Goal: Task Accomplishment & Management: Use online tool/utility

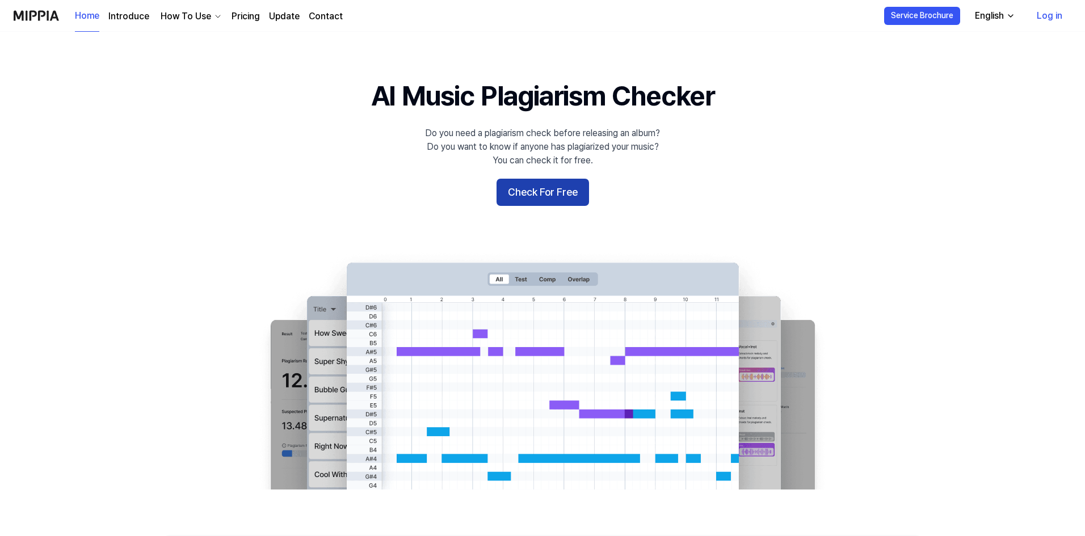
drag, startPoint x: 0, startPoint y: 0, endPoint x: 564, endPoint y: 191, distance: 595.0
click at [564, 191] on button "Check For Free" at bounding box center [543, 192] width 93 height 27
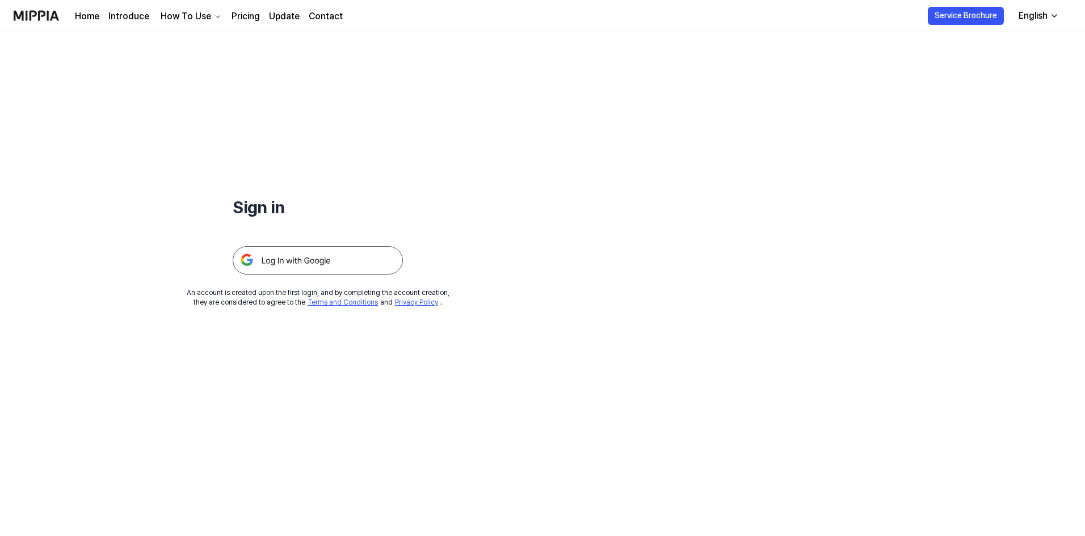
click at [307, 269] on img at bounding box center [318, 260] width 170 height 28
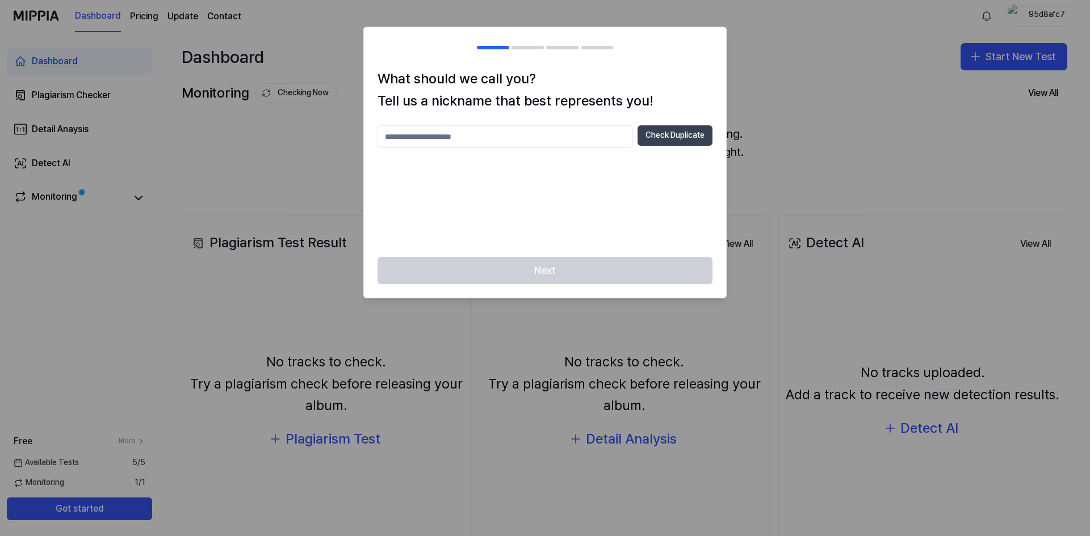
click at [676, 133] on button "Check Duplicate" at bounding box center [674, 135] width 75 height 20
click at [549, 139] on input "text" at bounding box center [504, 136] width 255 height 23
type input "*******"
click at [669, 132] on button "Check Duplicate" at bounding box center [674, 135] width 75 height 20
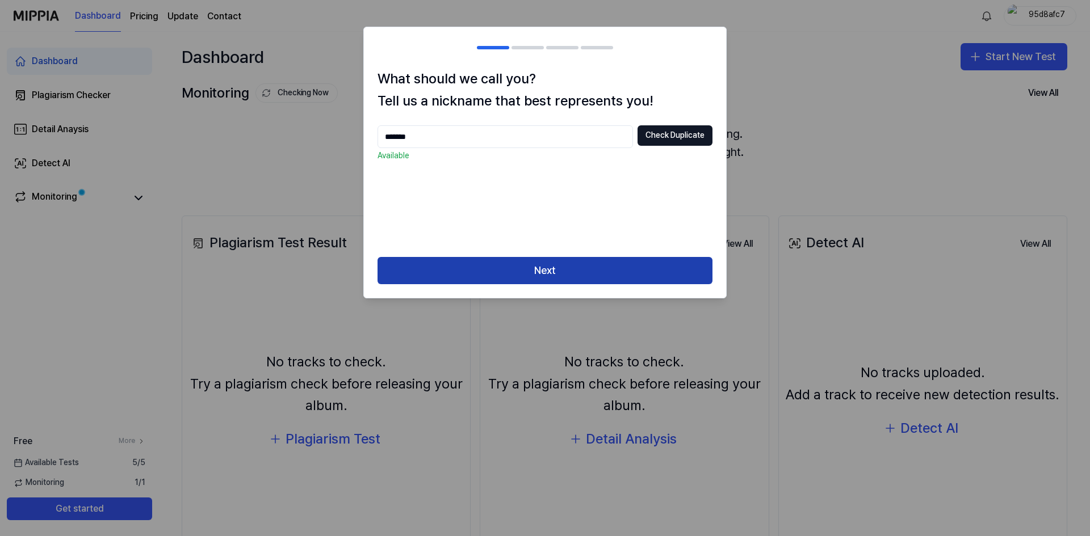
click at [552, 277] on button "Next" at bounding box center [544, 270] width 335 height 27
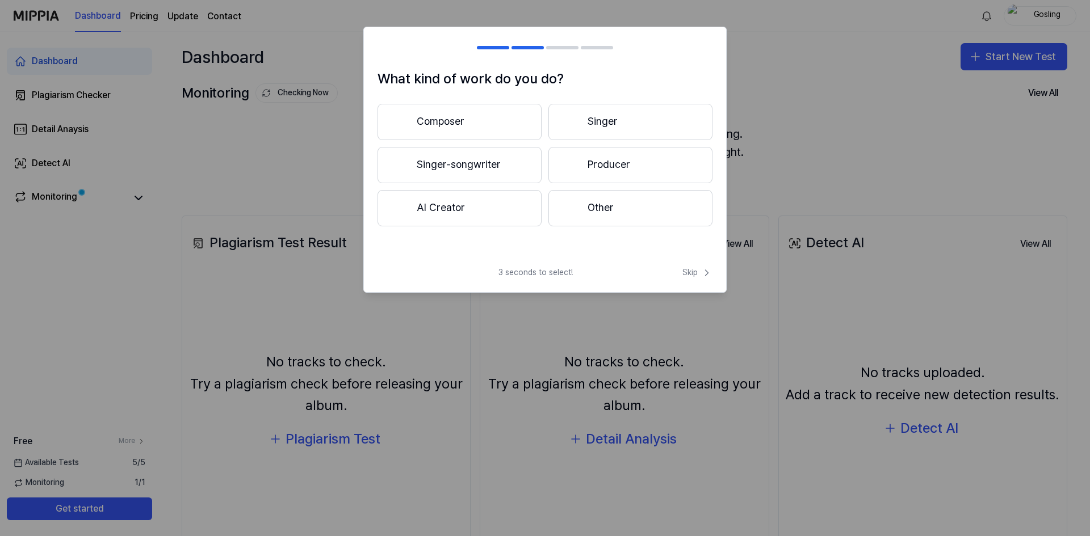
click at [614, 168] on button "Producer" at bounding box center [630, 165] width 164 height 36
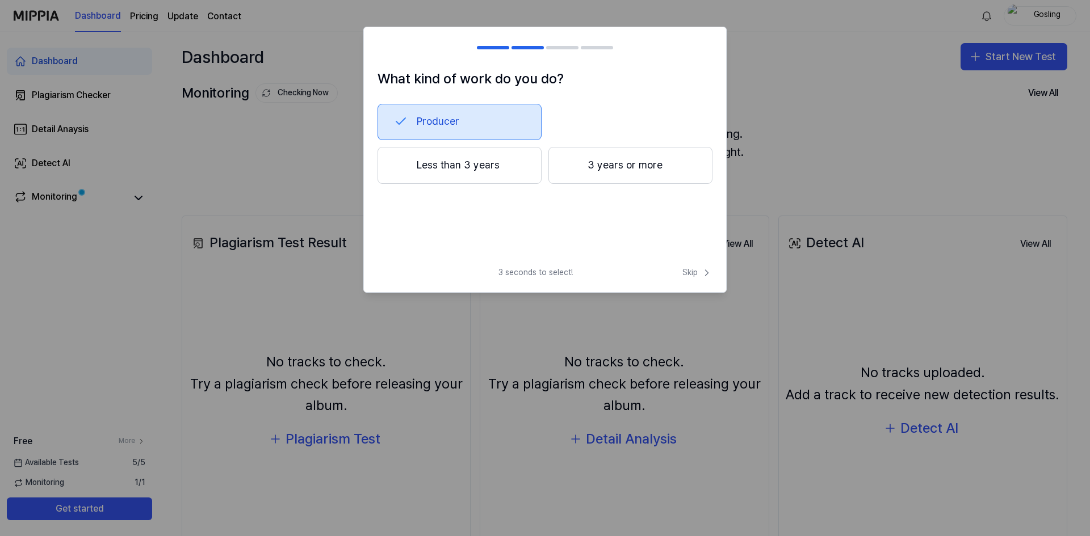
click at [488, 175] on button "Less than 3 years" at bounding box center [459, 165] width 164 height 37
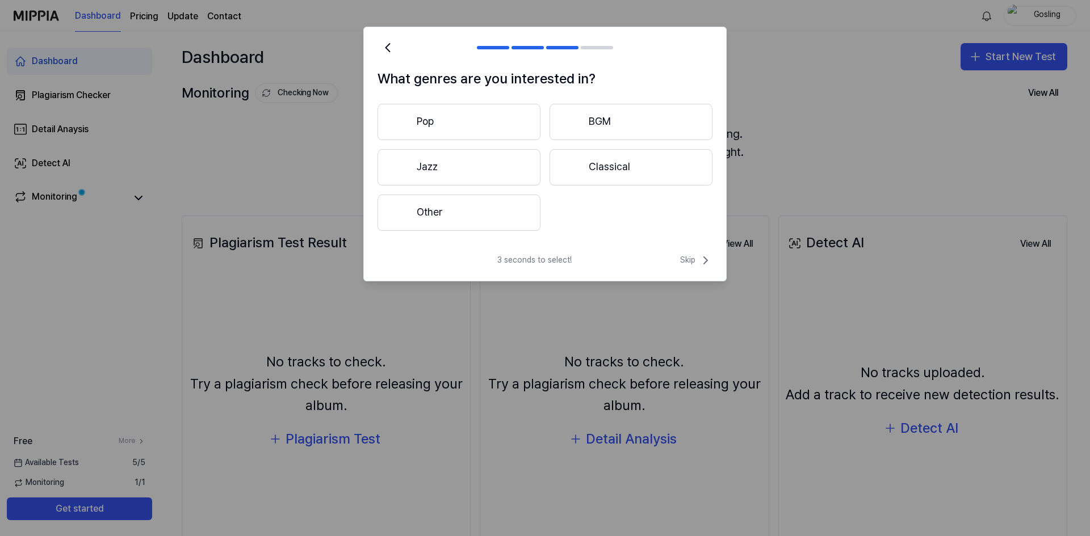
click at [464, 221] on button "Other" at bounding box center [458, 213] width 163 height 36
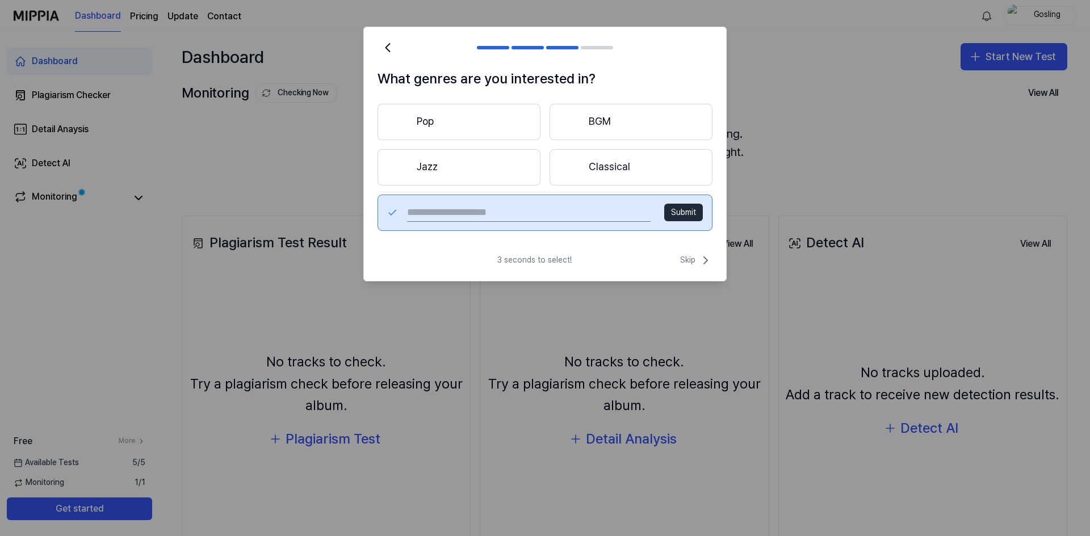
click at [687, 213] on button "Submit" at bounding box center [683, 213] width 39 height 18
click at [516, 216] on input "text" at bounding box center [528, 213] width 243 height 18
type input "*******"
click at [681, 210] on button "Submit" at bounding box center [683, 213] width 39 height 18
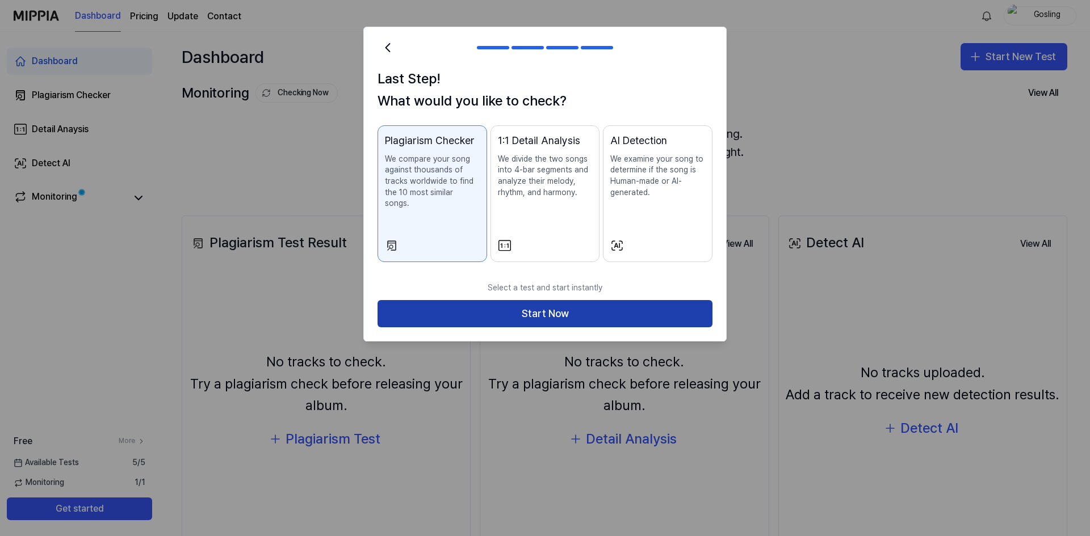
click at [554, 303] on button "Start Now" at bounding box center [544, 313] width 335 height 27
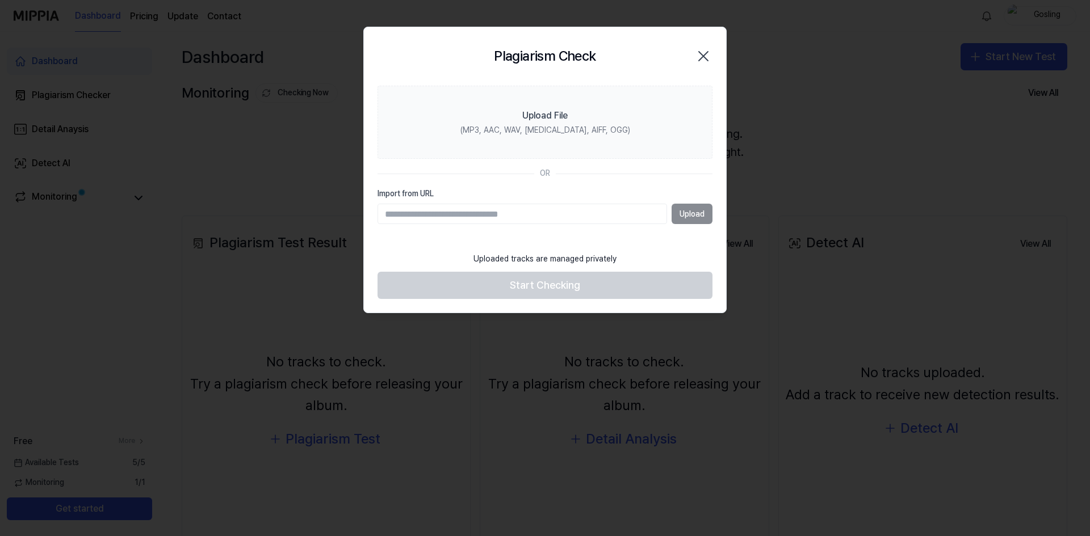
click at [707, 53] on icon "button" at bounding box center [703, 56] width 9 height 9
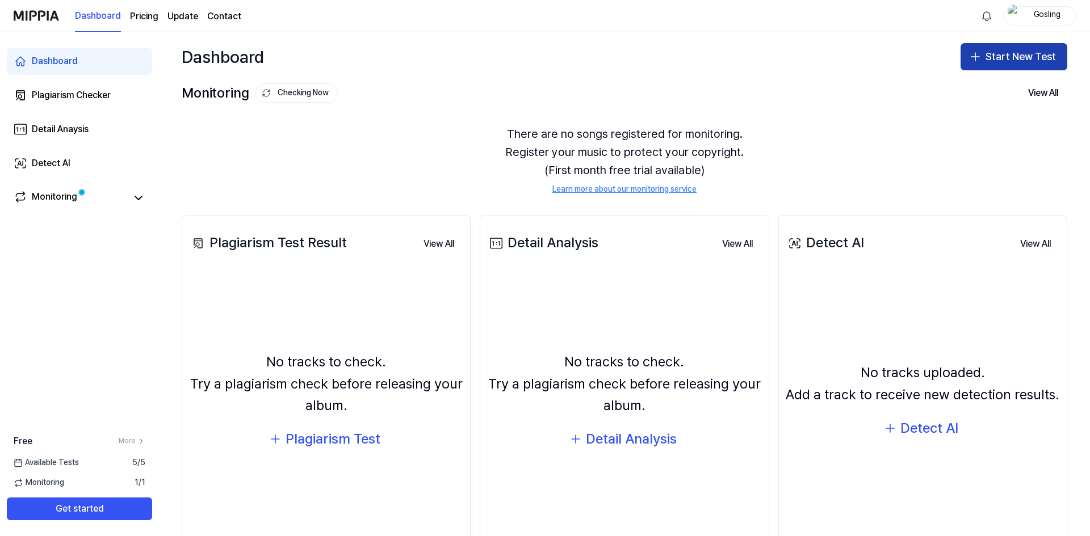
click at [1034, 52] on button "Start New Test" at bounding box center [1013, 56] width 107 height 27
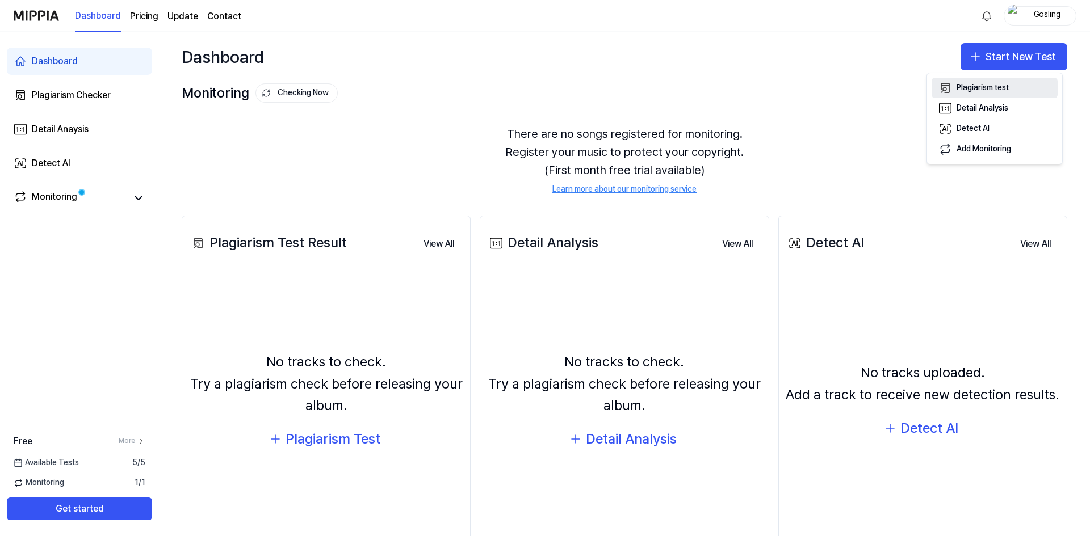
click at [1013, 89] on button "Plagiarism test" at bounding box center [994, 88] width 126 height 20
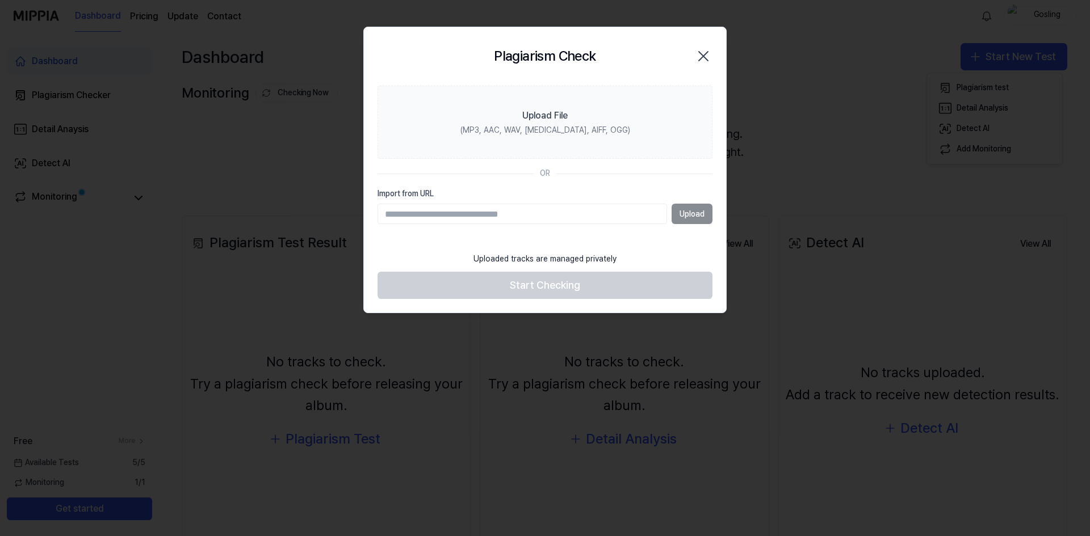
click at [574, 212] on input "Import from URL" at bounding box center [521, 214] width 289 height 20
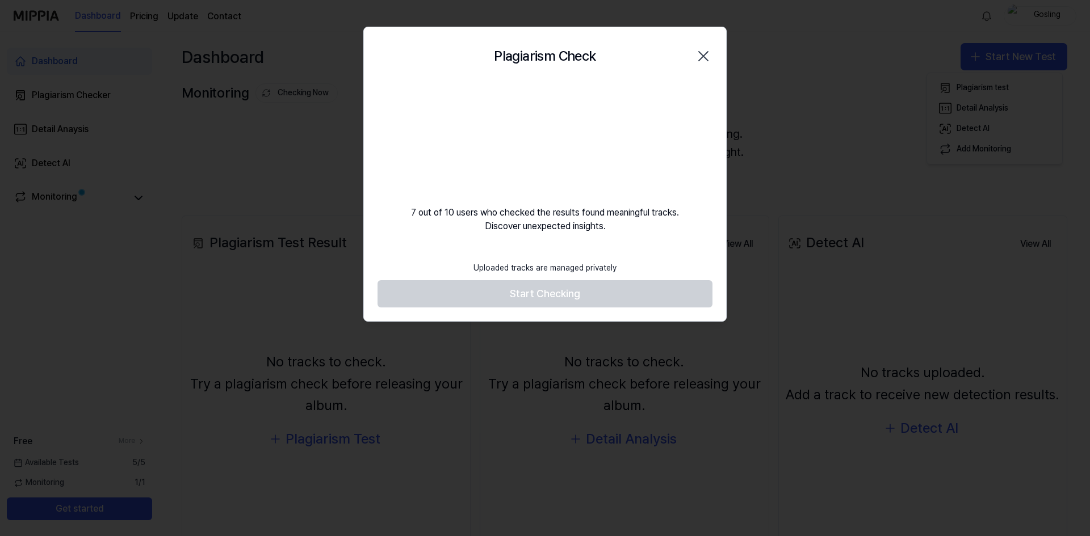
click at [612, 228] on div "7 out of 10 users who checked the results found meaningful tracks. Discover une…" at bounding box center [545, 160] width 362 height 148
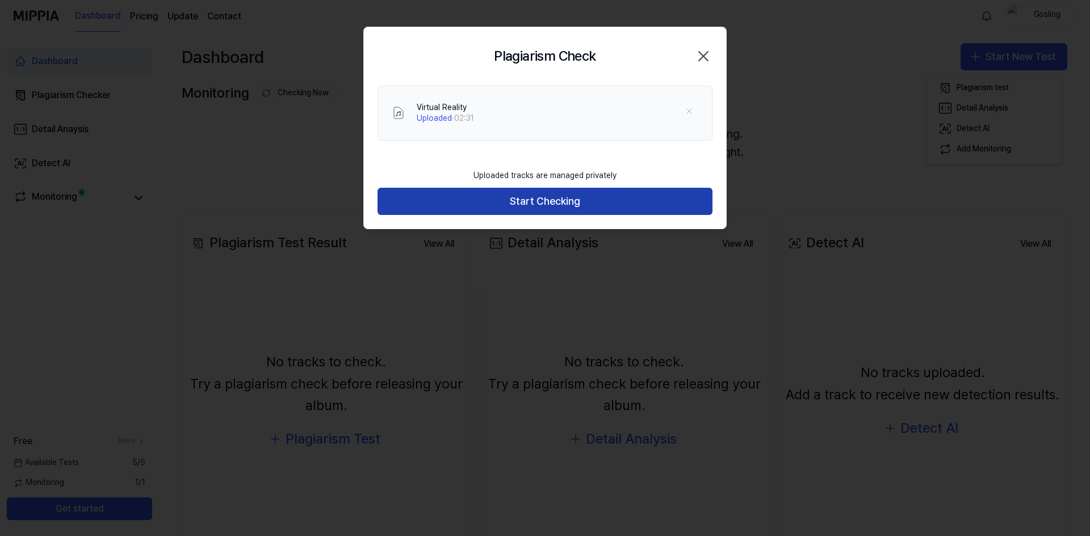
click at [585, 195] on button "Start Checking" at bounding box center [544, 201] width 335 height 27
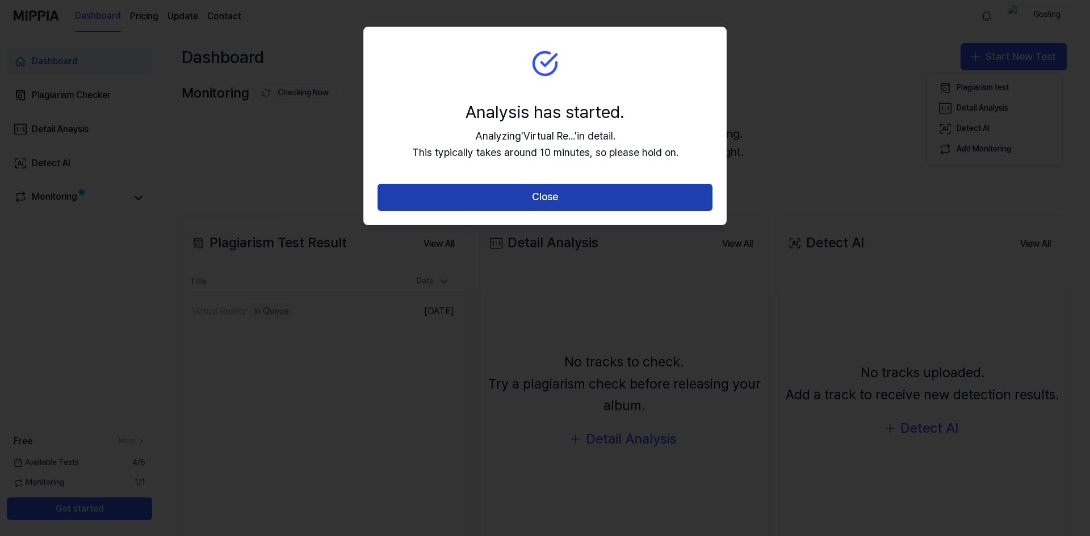
click at [576, 200] on button "Close" at bounding box center [544, 197] width 335 height 27
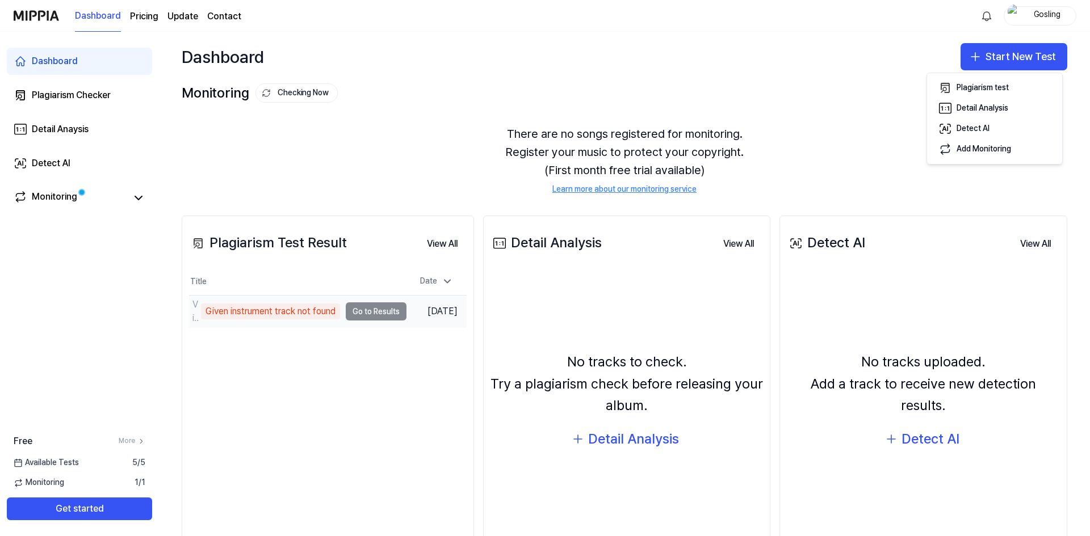
click at [376, 316] on td "Virtual Reality Given instrument track not found Go to Results" at bounding box center [297, 312] width 217 height 32
click at [368, 308] on td "Virtual Reality Given instrument track not found Go to Results" at bounding box center [297, 312] width 217 height 32
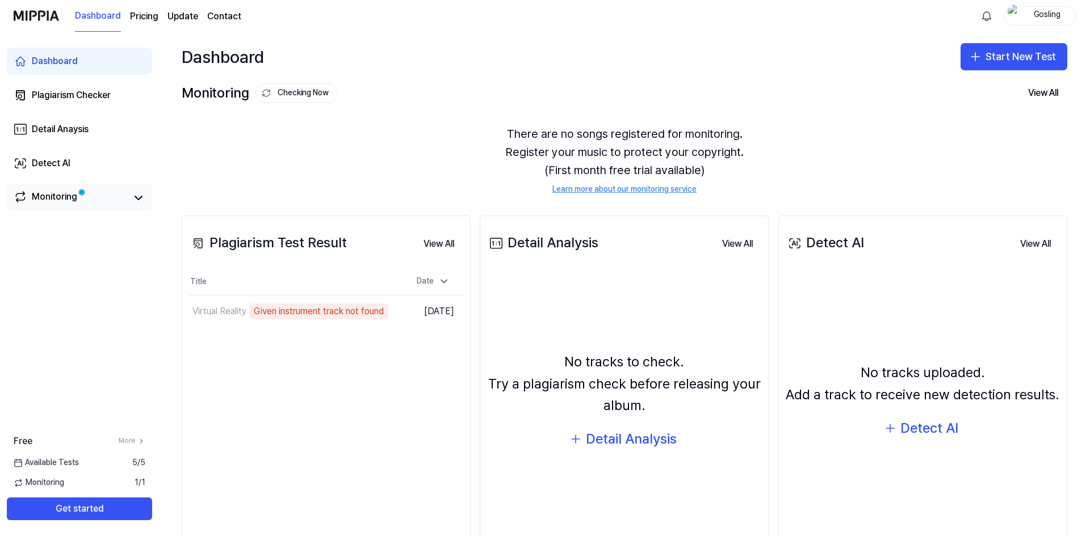
click at [83, 192] on span at bounding box center [81, 192] width 5 height 5
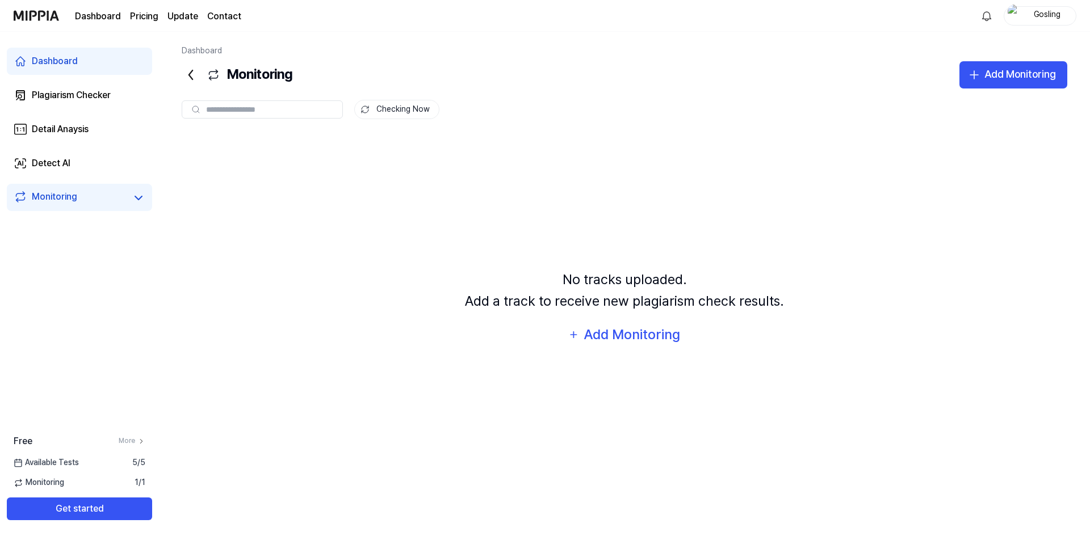
click at [96, 58] on link "Dashboard" at bounding box center [79, 61] width 145 height 27
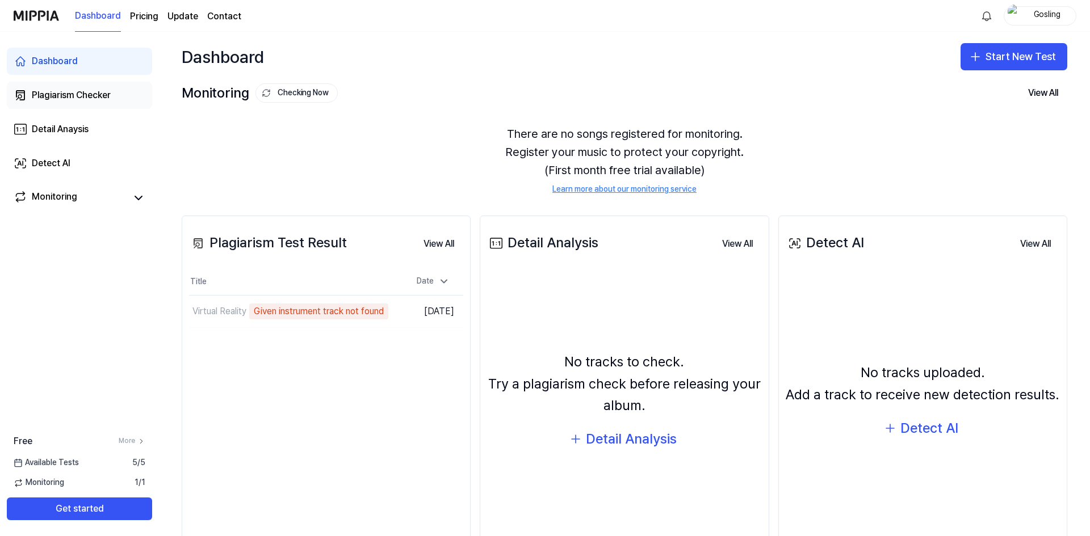
click at [103, 87] on link "Plagiarism Checker" at bounding box center [79, 95] width 145 height 27
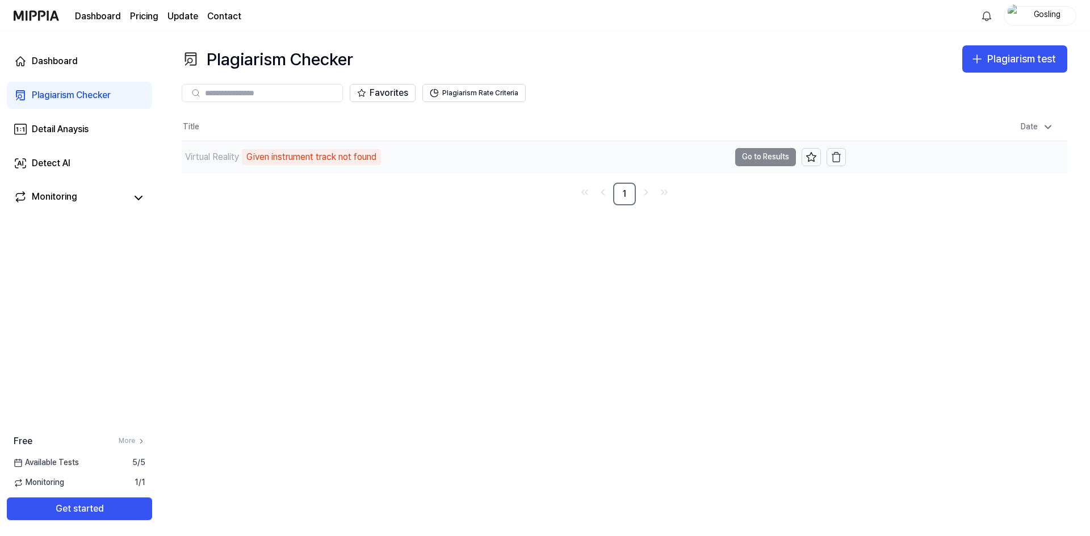
click at [758, 153] on td "Virtual Reality Given instrument track not found Go to Results" at bounding box center [514, 157] width 664 height 32
click at [258, 159] on div "Given instrument track not found" at bounding box center [311, 157] width 139 height 16
drag, startPoint x: 250, startPoint y: 157, endPoint x: 399, endPoint y: 142, distance: 150.0
click at [399, 142] on div "Virtual Reality Given instrument track not found" at bounding box center [456, 157] width 548 height 32
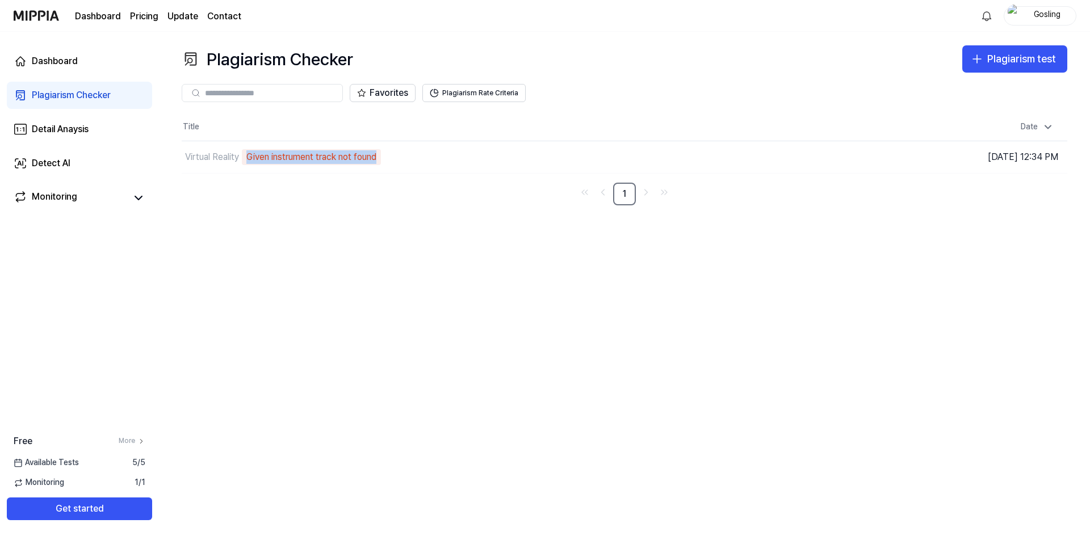
copy div "Given instrument track not found"
click at [428, 203] on nav "1" at bounding box center [624, 194] width 885 height 23
click at [625, 368] on div "Plagiarism Checker Plagiarism test Plagiarism Checker Detail Analysis Detect AI…" at bounding box center [624, 284] width 931 height 505
click at [69, 162] on div "Detect AI" at bounding box center [51, 164] width 39 height 14
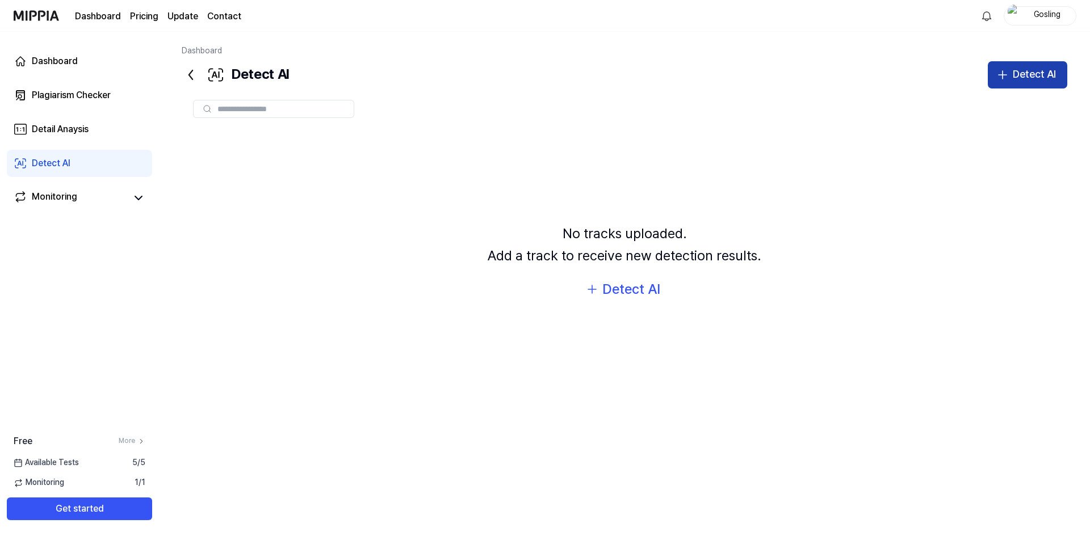
click at [1007, 77] on icon "button" at bounding box center [1003, 75] width 14 height 14
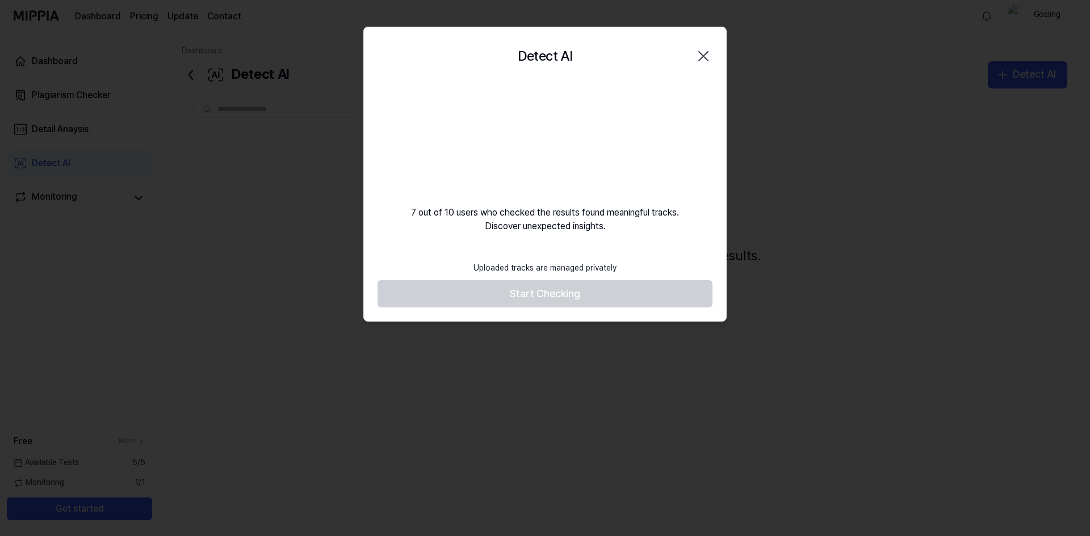
click at [619, 219] on div "7 out of 10 users who checked the results found meaningful tracks. Discover une…" at bounding box center [545, 160] width 362 height 148
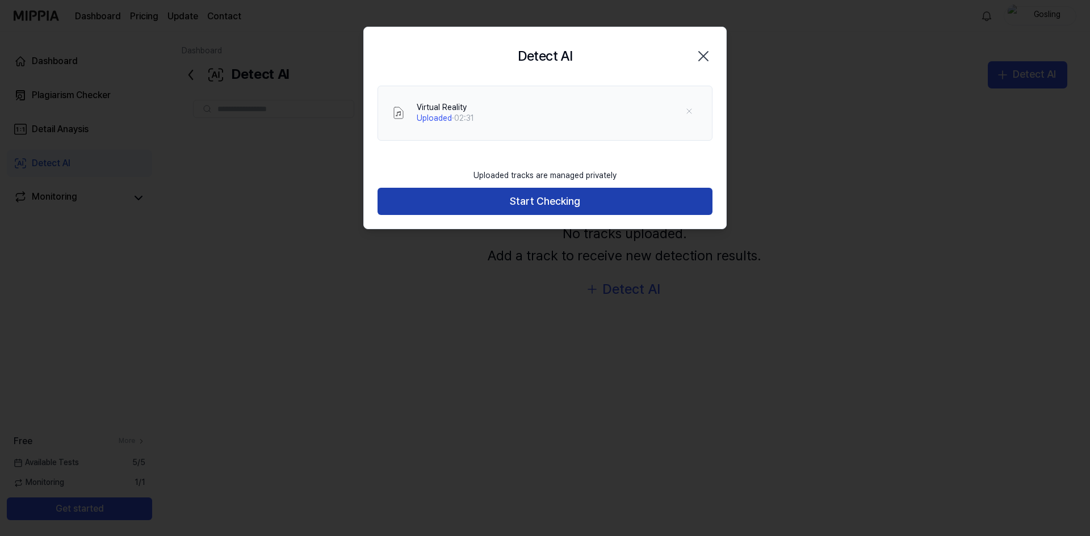
click at [618, 198] on button "Start Checking" at bounding box center [544, 201] width 335 height 27
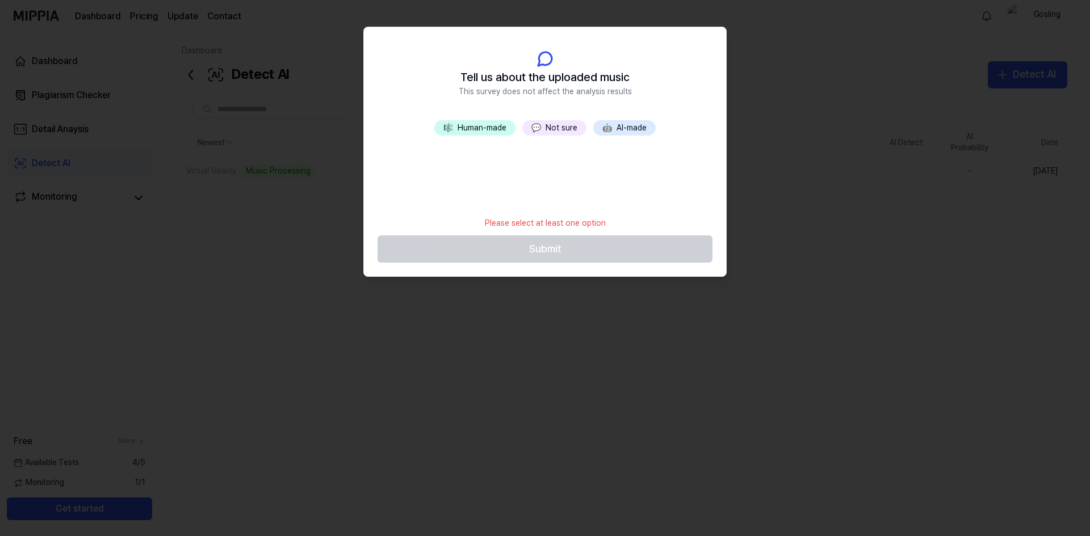
click at [561, 127] on button "💬 Not sure" at bounding box center [554, 128] width 64 height 16
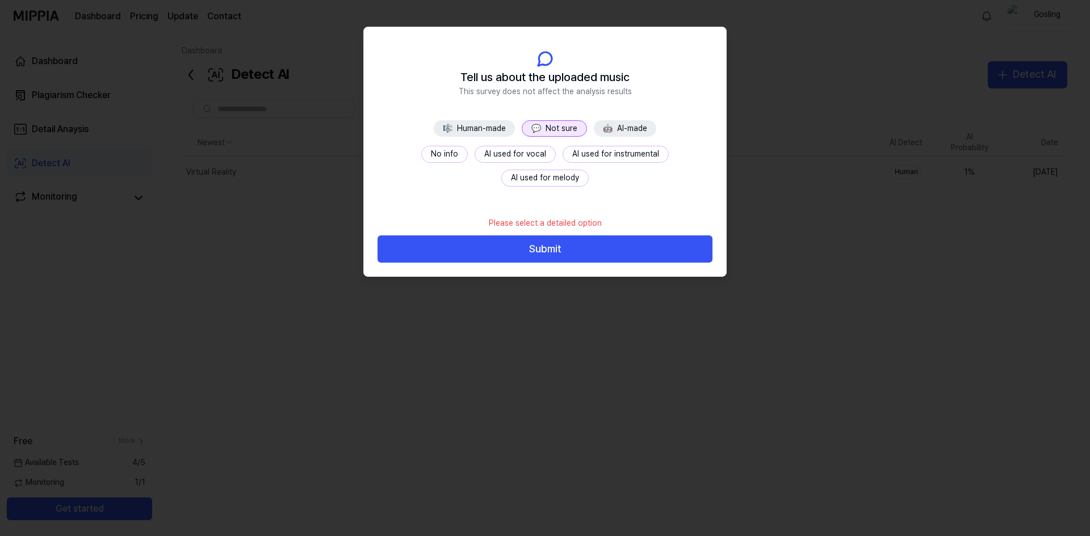
click at [421, 148] on button "No info" at bounding box center [444, 154] width 47 height 17
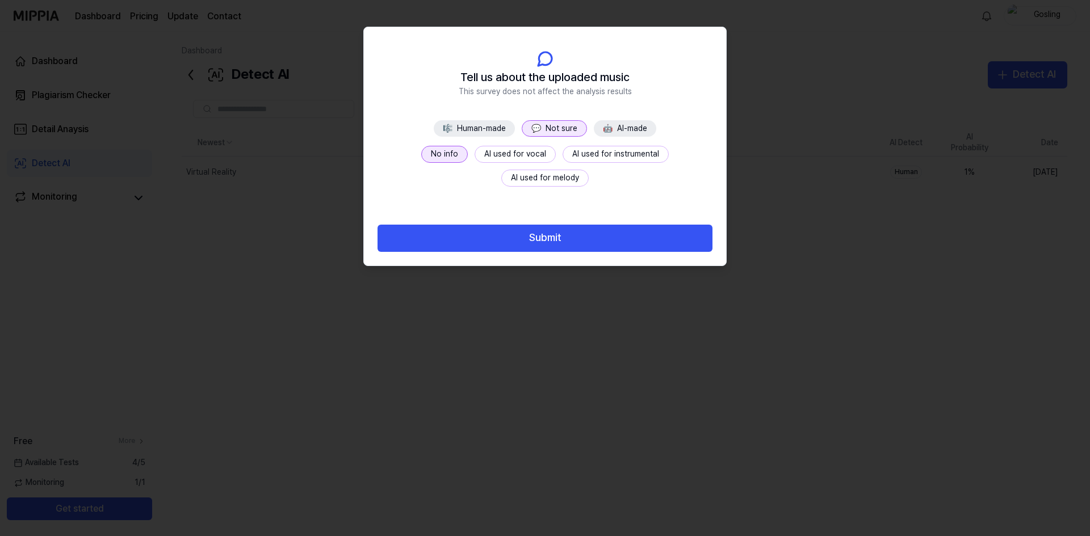
click at [486, 133] on button "🎼 Human-made" at bounding box center [474, 128] width 81 height 17
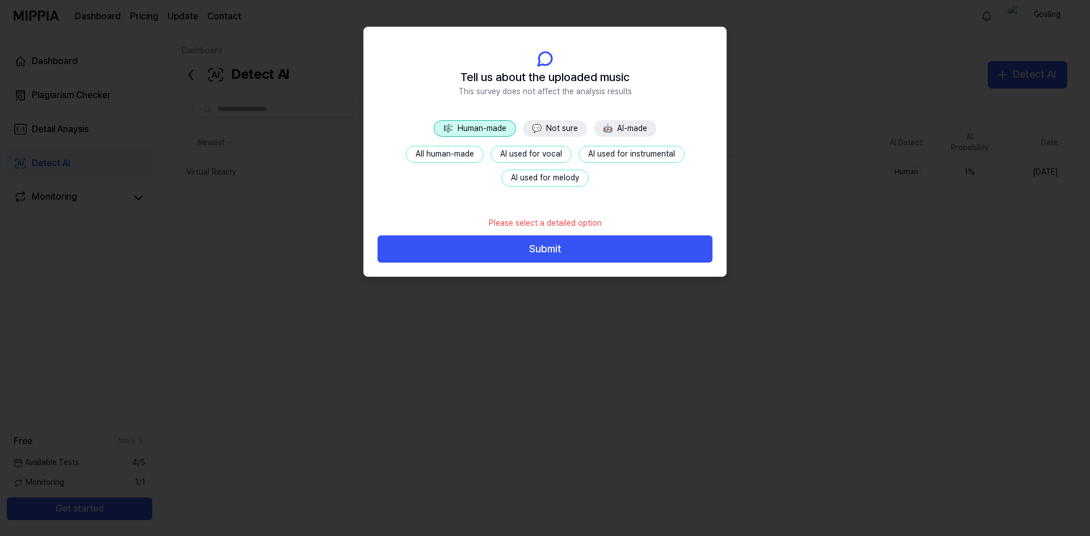
click at [455, 158] on button "All human-made" at bounding box center [445, 154] width 78 height 17
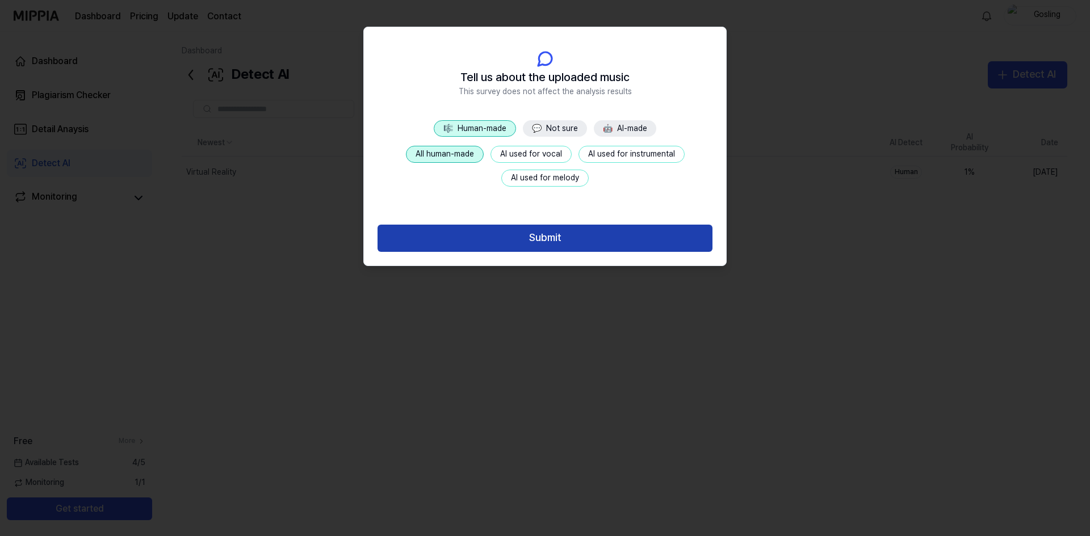
click at [514, 239] on button "Submit" at bounding box center [544, 238] width 335 height 27
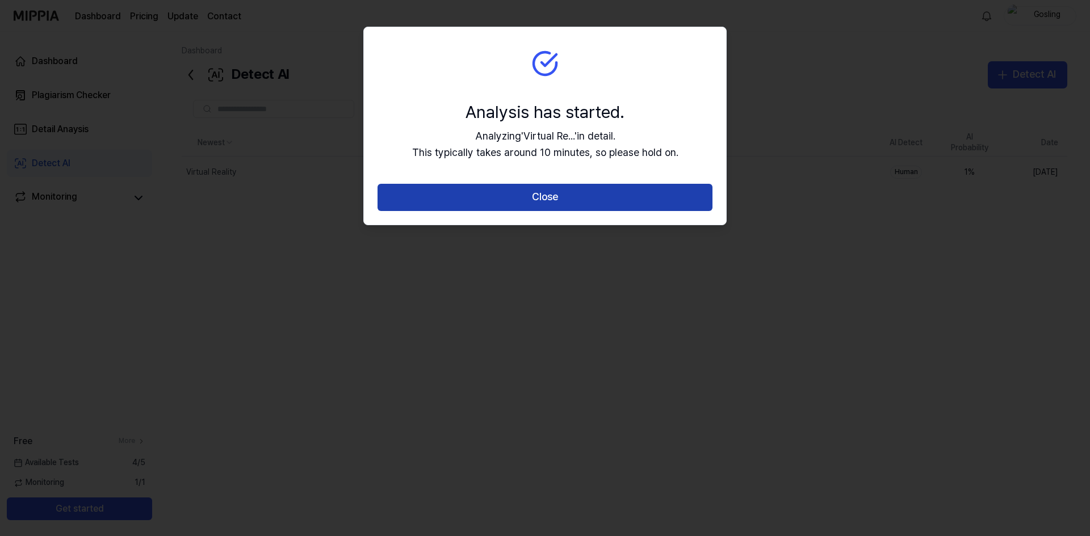
click at [518, 191] on button "Close" at bounding box center [544, 197] width 335 height 27
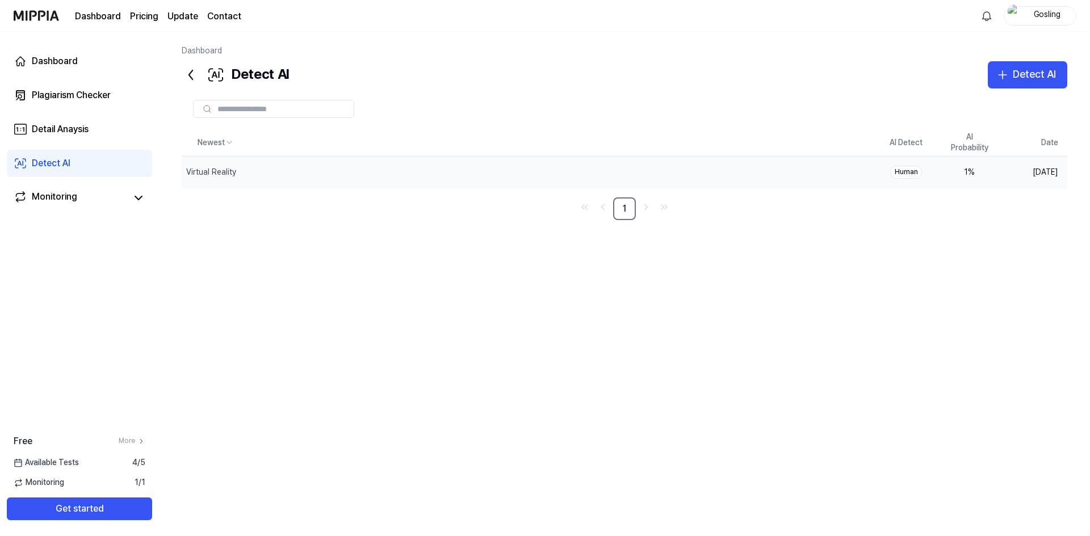
click at [905, 173] on div "Human" at bounding box center [906, 172] width 32 height 13
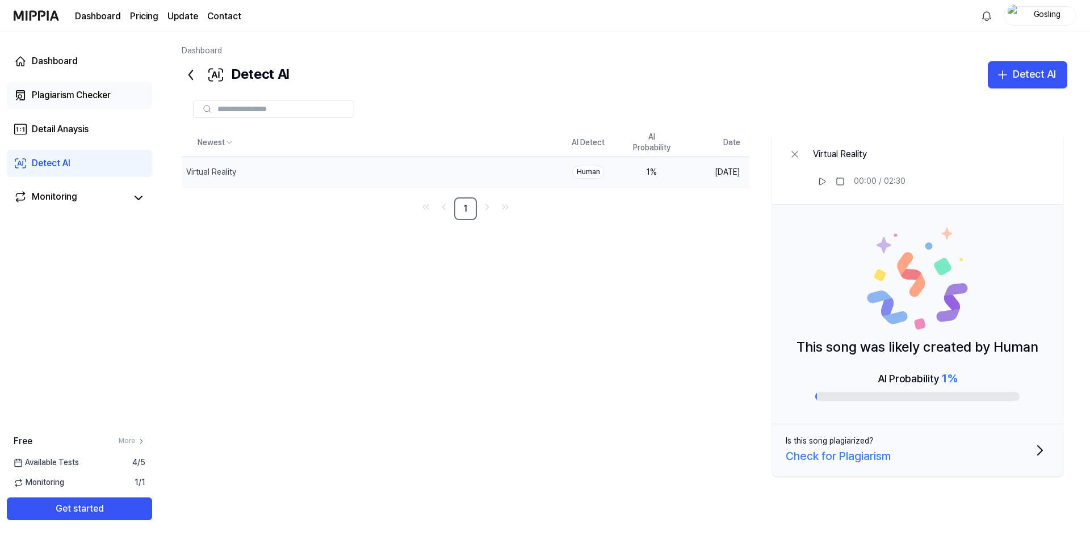
click at [59, 97] on div "Plagiarism Checker" at bounding box center [71, 96] width 79 height 14
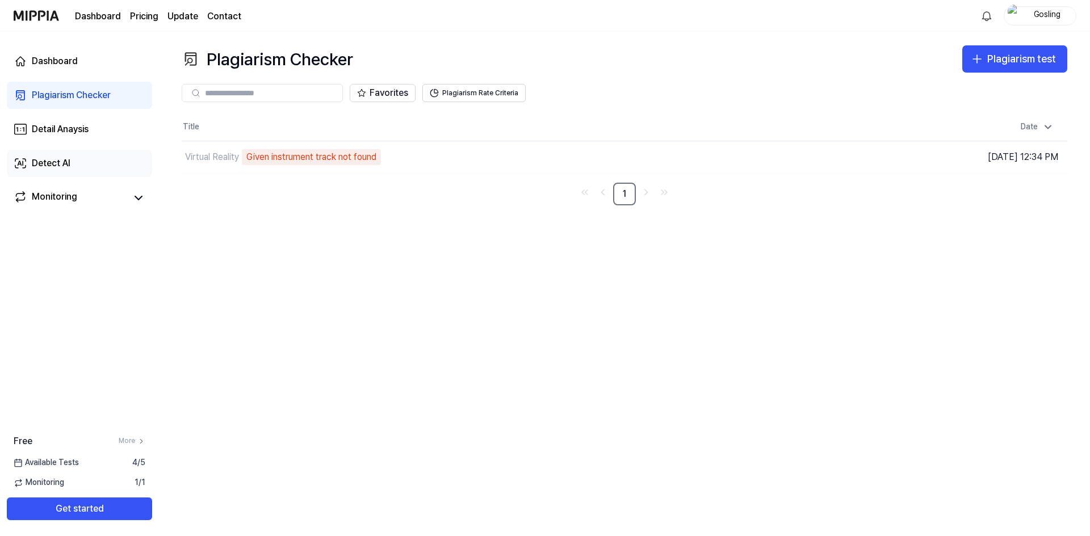
click at [139, 154] on link "Detect AI" at bounding box center [79, 163] width 145 height 27
